Goal: Contribute content: Contribute content

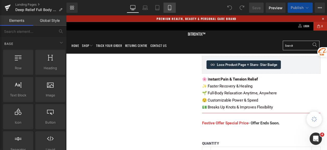
click at [168, 9] on icon at bounding box center [169, 7] width 5 height 5
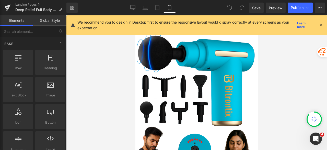
click at [319, 25] on icon at bounding box center [321, 25] width 5 height 5
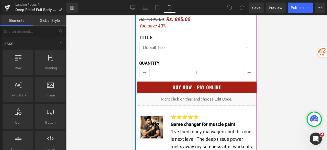
scroll to position [358, 0]
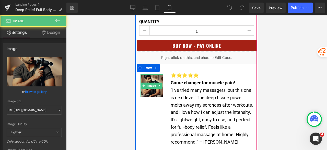
click at [149, 91] on img at bounding box center [151, 85] width 23 height 23
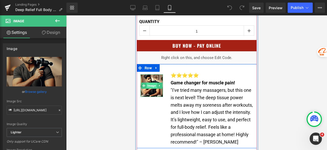
click at [146, 83] on span "Image" at bounding box center [151, 85] width 10 height 6
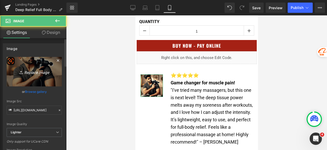
click at [36, 75] on link "Replace Image" at bounding box center [34, 71] width 55 height 29
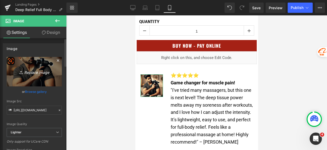
type input "C:\fakepath\f423aea1-a249-4a5b-82b6-1f4c34dee190.png"
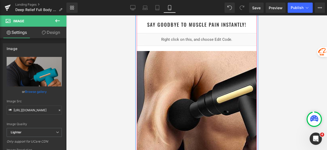
scroll to position [563, 0]
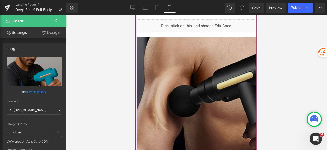
click at [175, 74] on img at bounding box center [197, 97] width 120 height 120
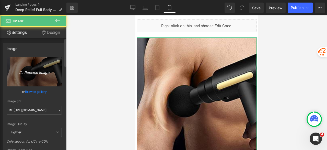
click at [26, 74] on icon "Replace Image" at bounding box center [34, 71] width 41 height 6
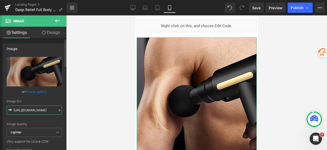
click at [24, 109] on input "[URL][DOMAIN_NAME]" at bounding box center [34, 109] width 55 height 9
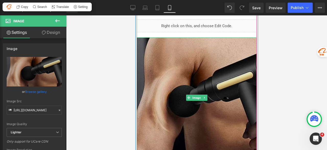
click at [173, 78] on img at bounding box center [197, 97] width 120 height 120
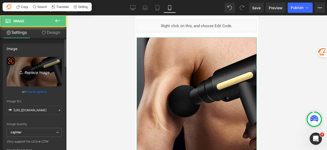
click at [44, 78] on link "Replace Image" at bounding box center [34, 71] width 55 height 29
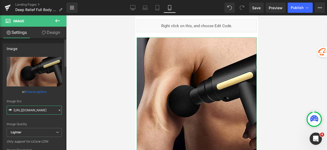
click at [43, 109] on input "[URL][DOMAIN_NAME]" at bounding box center [34, 109] width 55 height 9
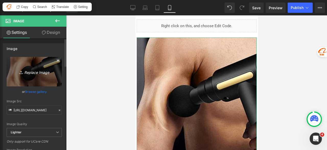
click at [35, 70] on icon "Replace Image" at bounding box center [34, 71] width 41 height 6
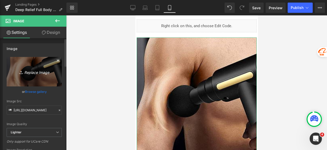
type input "C:\fakepath\52373d6e-aedf-418e-9b34-15eda15740bf.png"
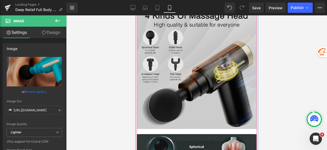
scroll to position [895, 0]
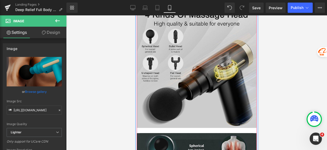
click at [210, 62] on img at bounding box center [197, 67] width 120 height 120
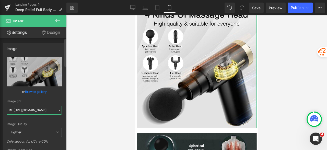
click at [31, 110] on input "[URL][DOMAIN_NAME]" at bounding box center [34, 109] width 55 height 9
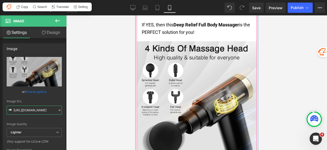
scroll to position [870, 0]
